Goal: Task Accomplishment & Management: Complete application form

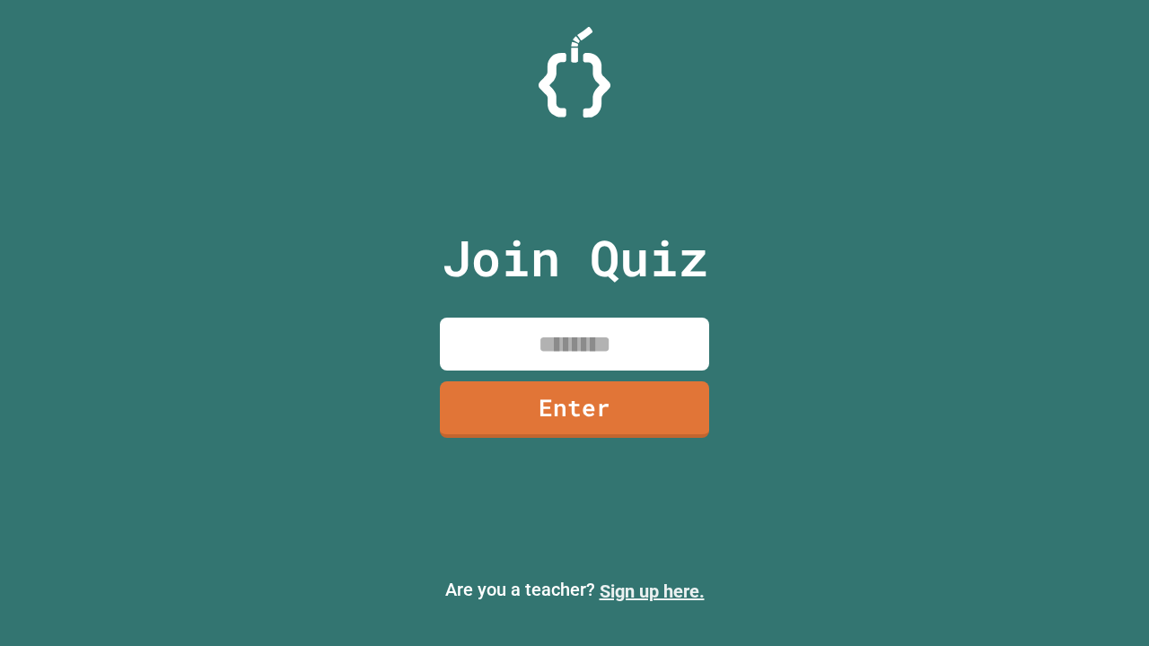
click at [652, 591] on link "Sign up here." at bounding box center [652, 592] width 105 height 22
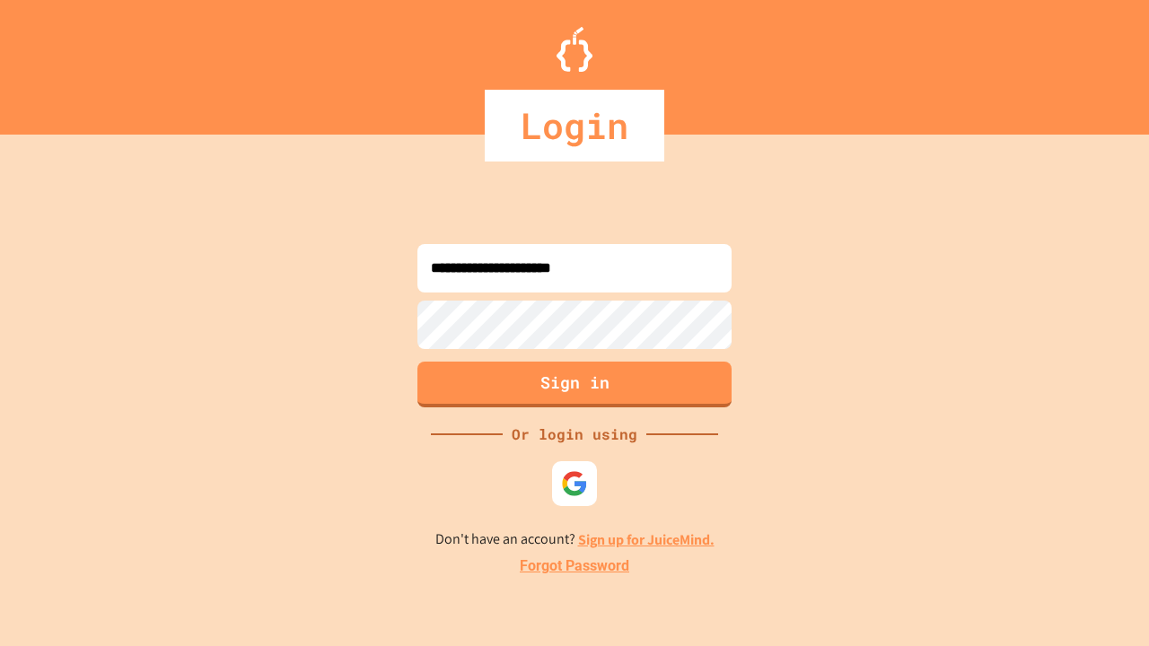
type input "**********"
